Goal: Check status: Check status

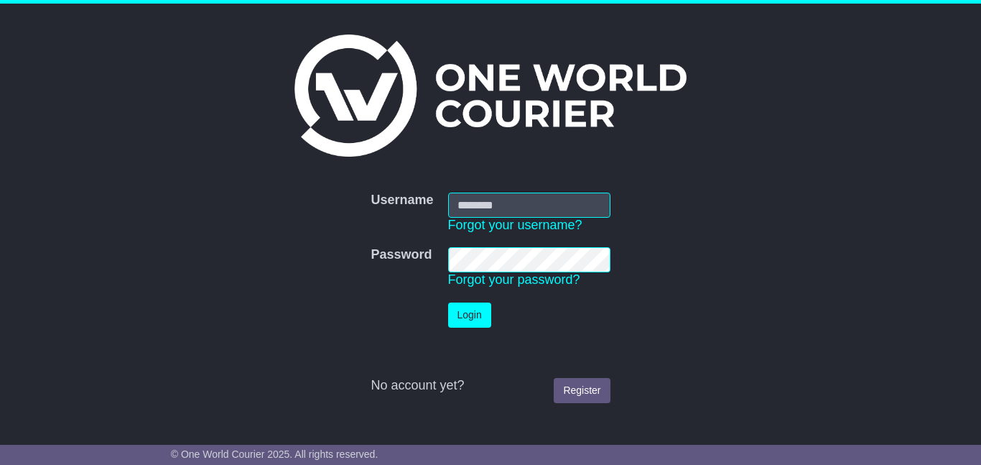
type input "**********"
click at [467, 309] on button "Login" at bounding box center [470, 314] width 43 height 25
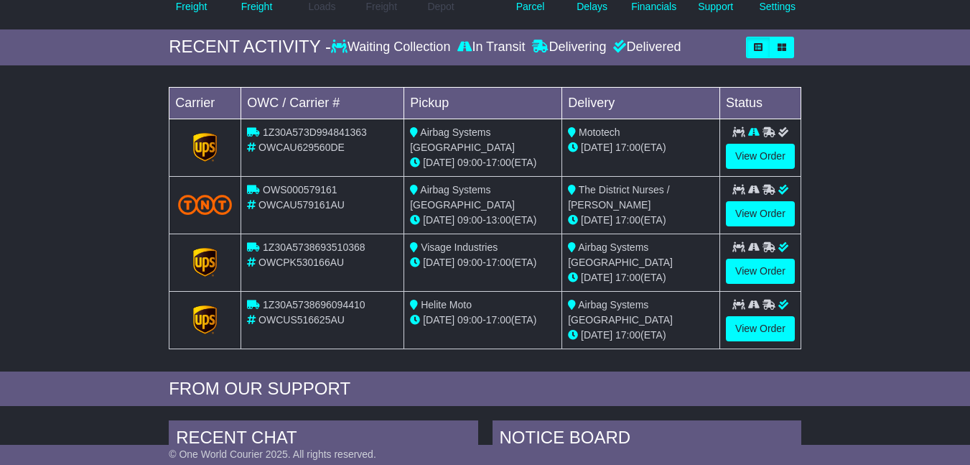
scroll to position [215, 0]
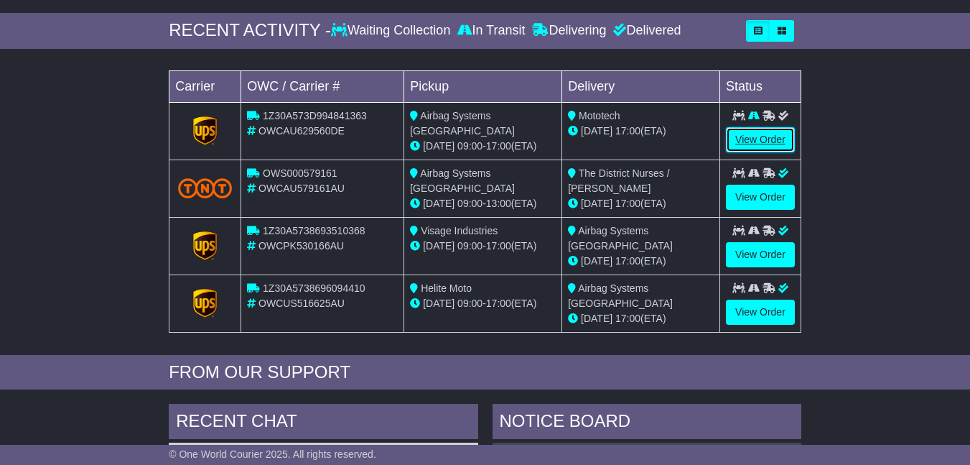
click at [759, 151] on link "View Order" at bounding box center [760, 139] width 69 height 25
